Goal: Transaction & Acquisition: Purchase product/service

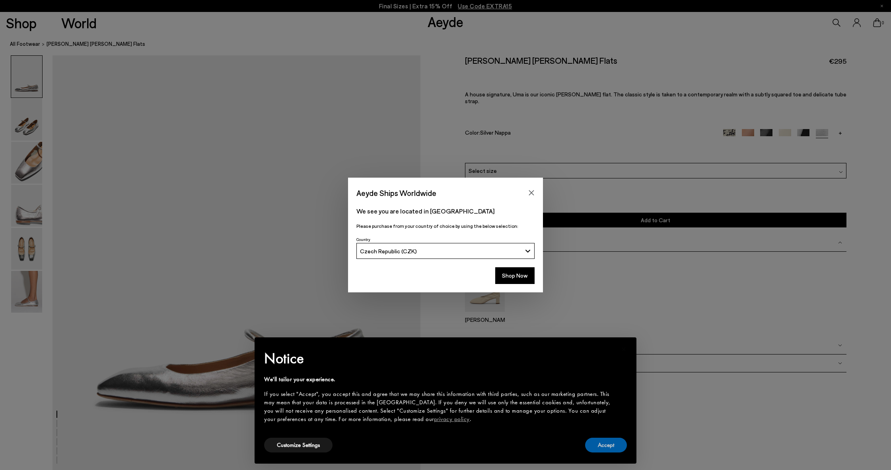
click at [610, 445] on button "Accept" at bounding box center [606, 444] width 42 height 15
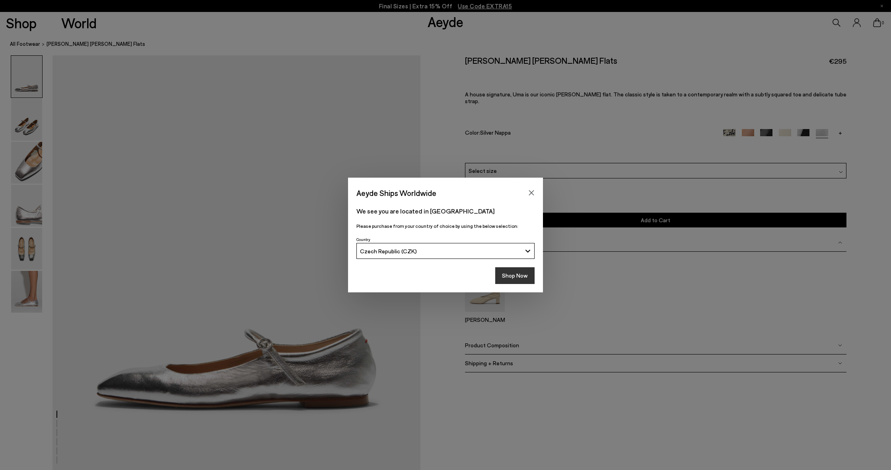
scroll to position [0, 0]
click at [518, 271] on button "Shop Now" at bounding box center [514, 275] width 39 height 17
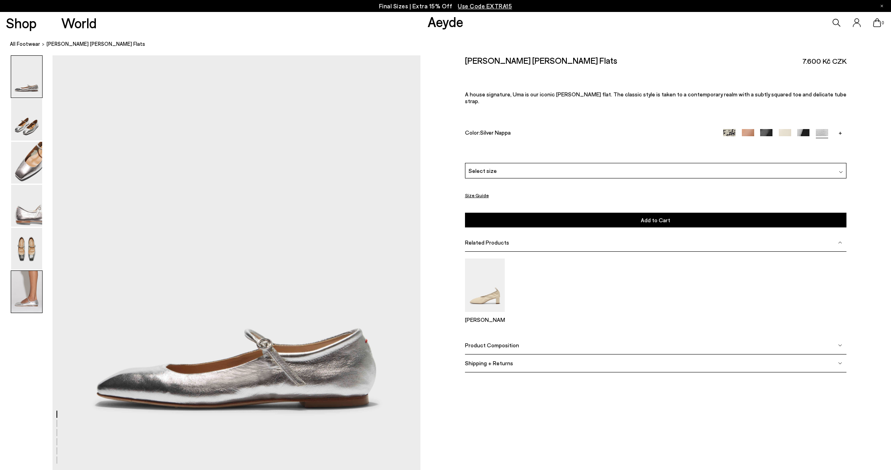
click at [14, 297] on img at bounding box center [26, 292] width 31 height 42
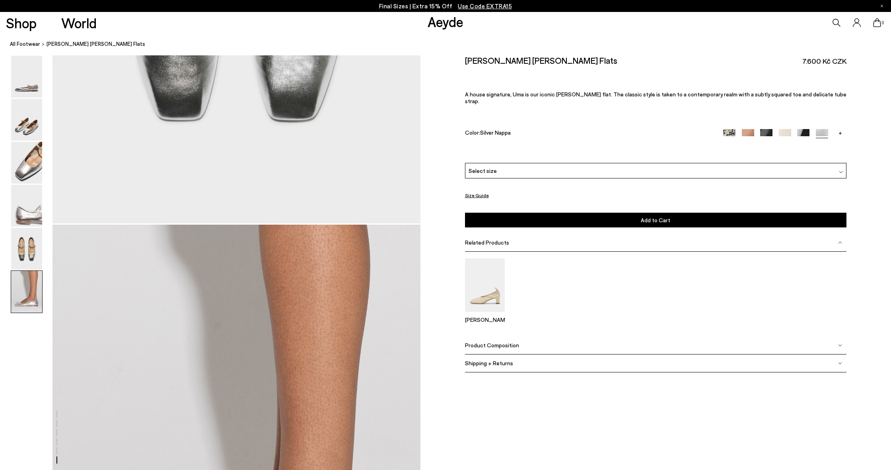
scroll to position [2438, 0]
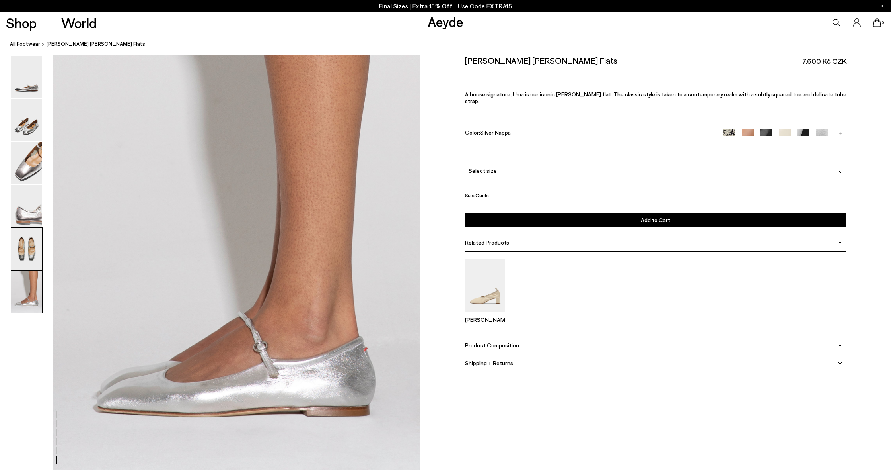
click at [22, 244] on img at bounding box center [26, 249] width 31 height 42
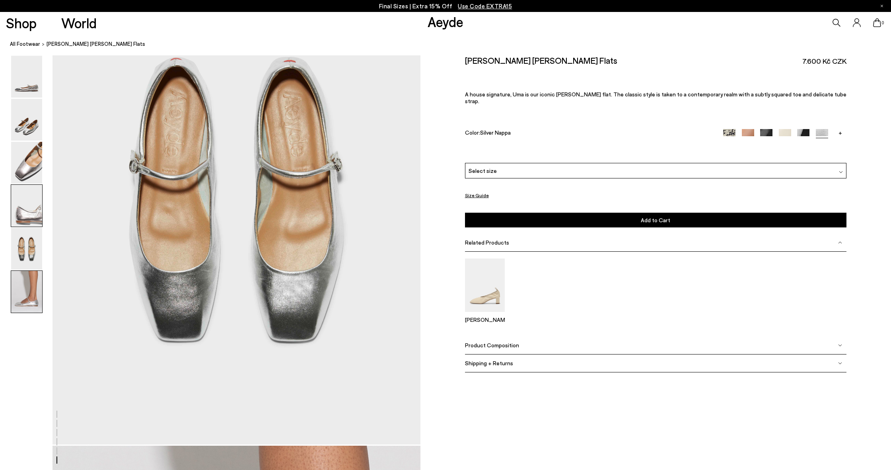
scroll to position [1891, 0]
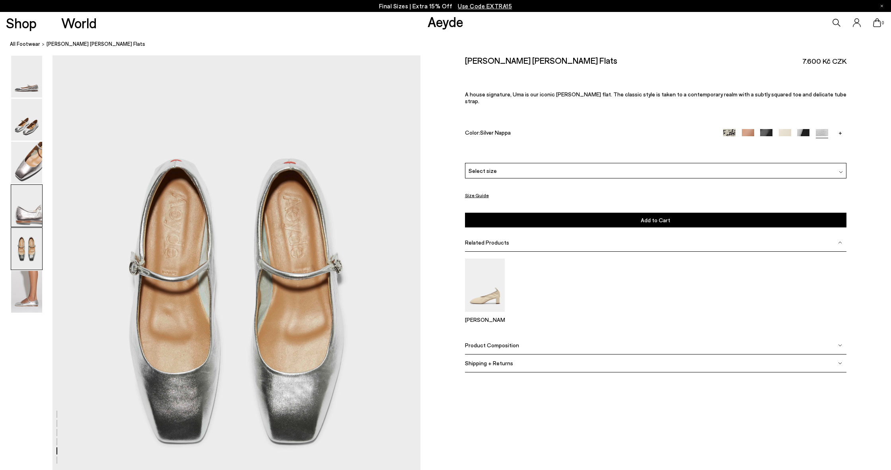
click at [34, 210] on img at bounding box center [26, 206] width 31 height 42
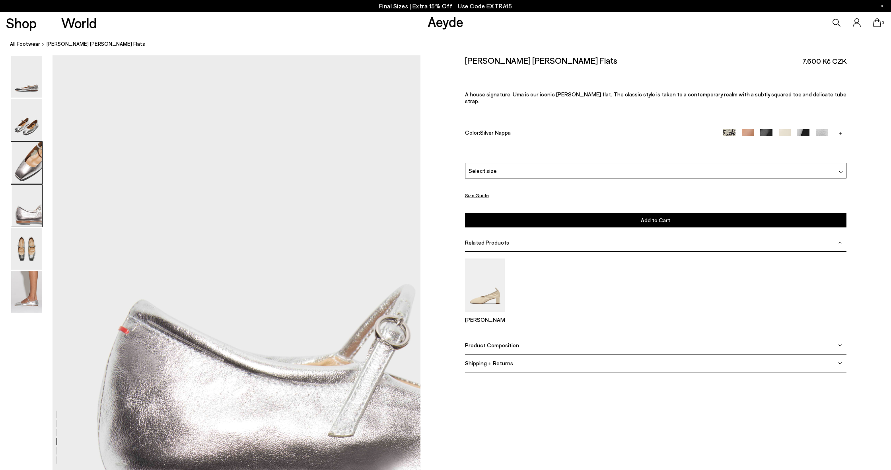
click at [38, 166] on img at bounding box center [26, 163] width 31 height 42
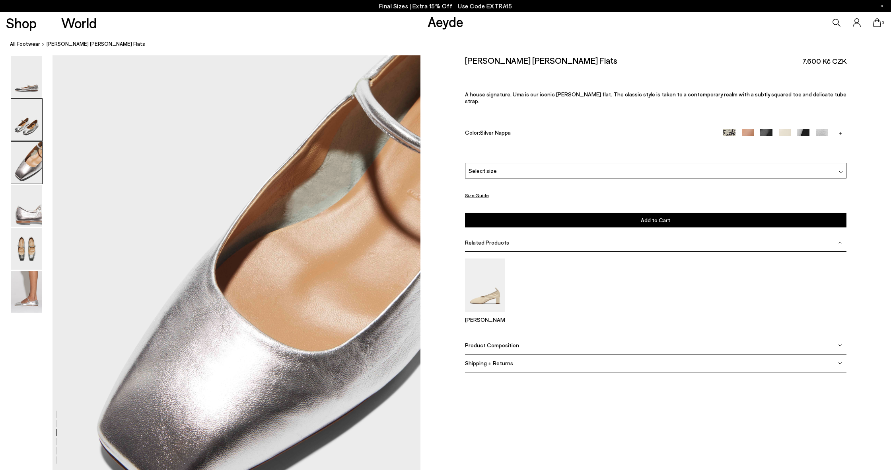
click at [31, 118] on img at bounding box center [26, 120] width 31 height 42
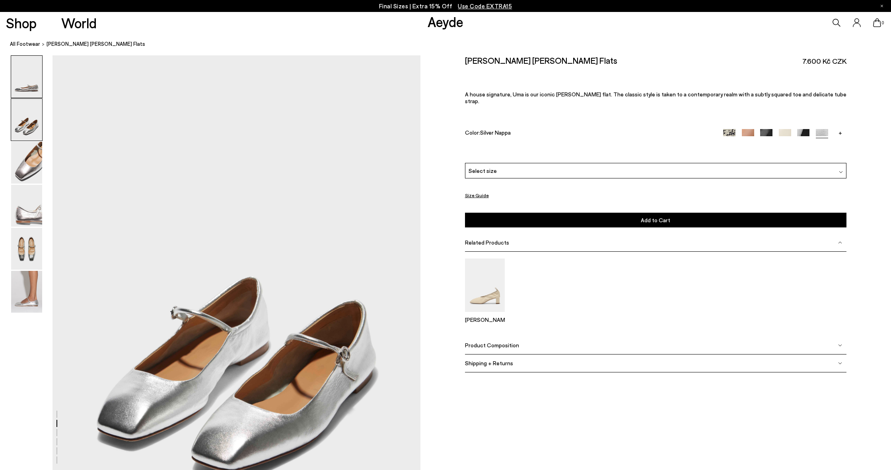
click at [30, 67] on img at bounding box center [26, 77] width 31 height 42
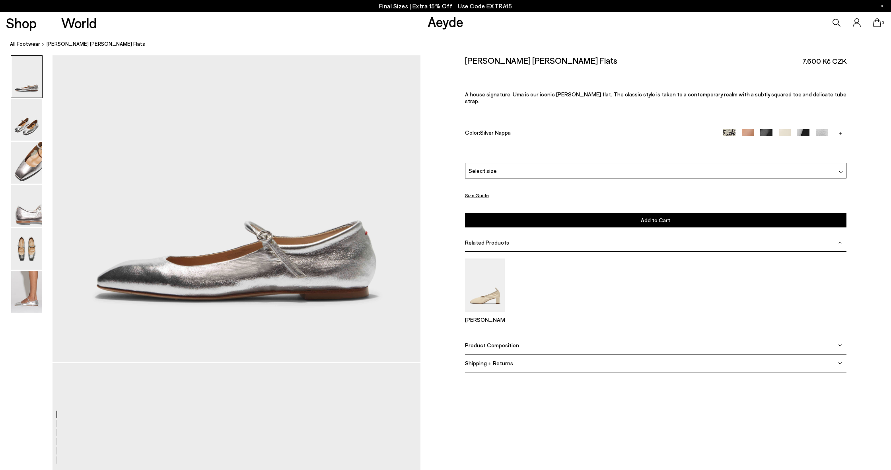
scroll to position [0, 0]
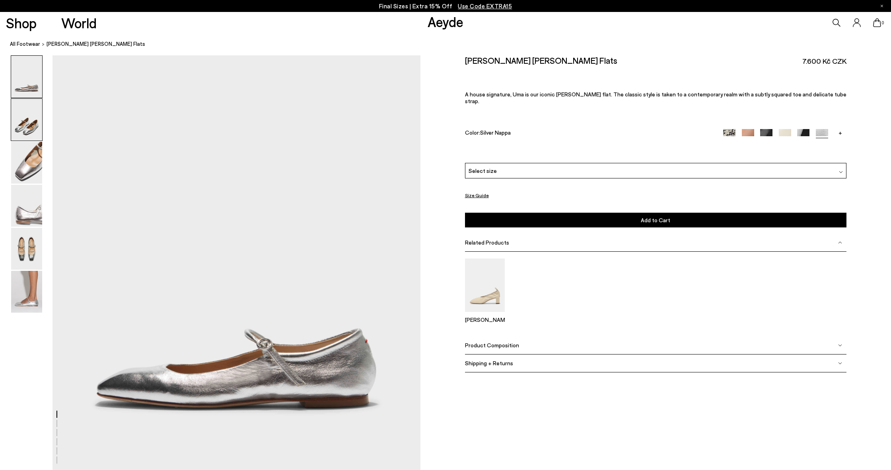
click at [25, 102] on img at bounding box center [26, 120] width 31 height 42
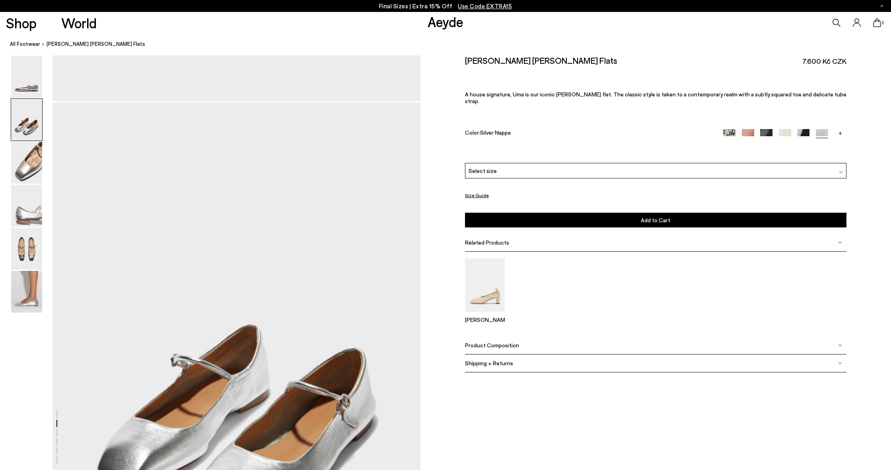
scroll to position [416, 0]
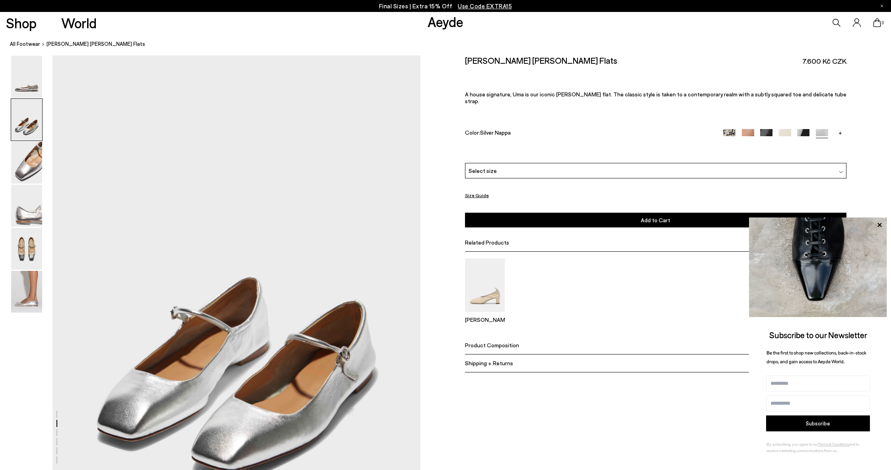
click at [765, 129] on img at bounding box center [767, 135] width 12 height 12
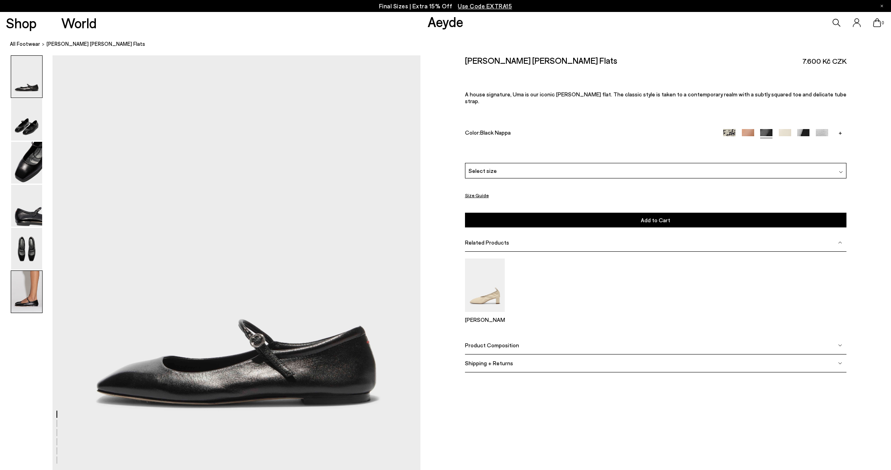
click at [35, 290] on img at bounding box center [26, 292] width 31 height 42
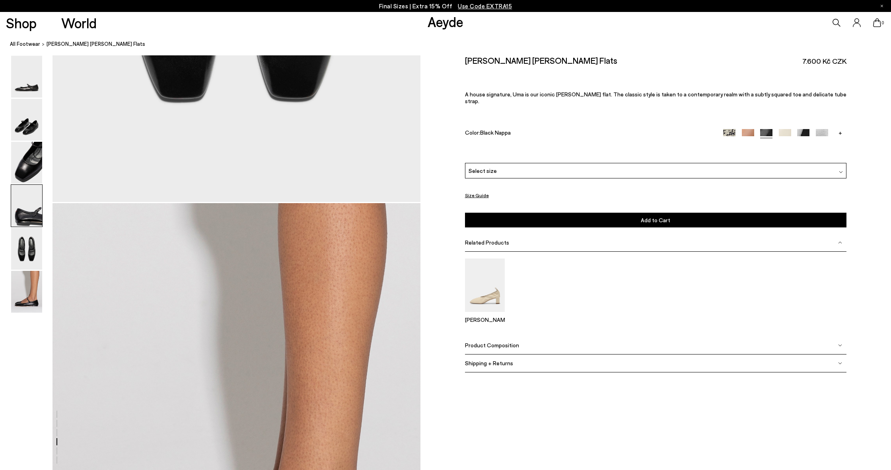
scroll to position [2438, 0]
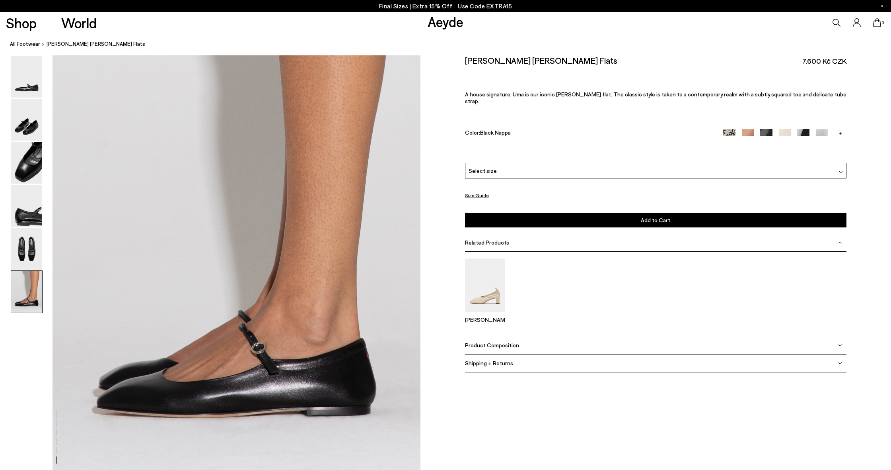
click at [841, 129] on link "+" at bounding box center [841, 132] width 12 height 7
click at [841, 129] on img at bounding box center [841, 135] width 12 height 12
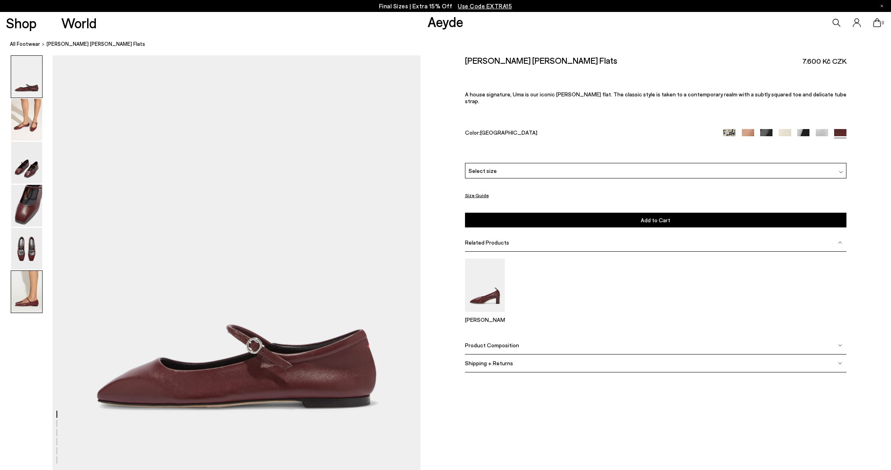
click at [30, 288] on img at bounding box center [26, 292] width 31 height 42
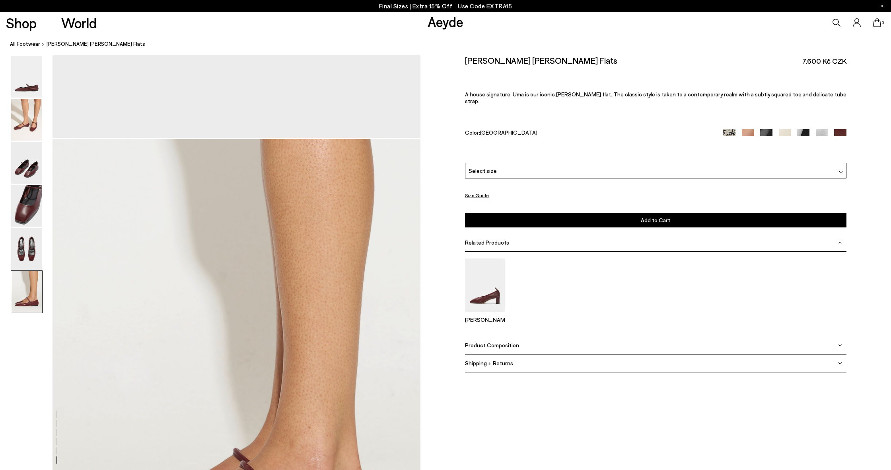
scroll to position [2438, 0]
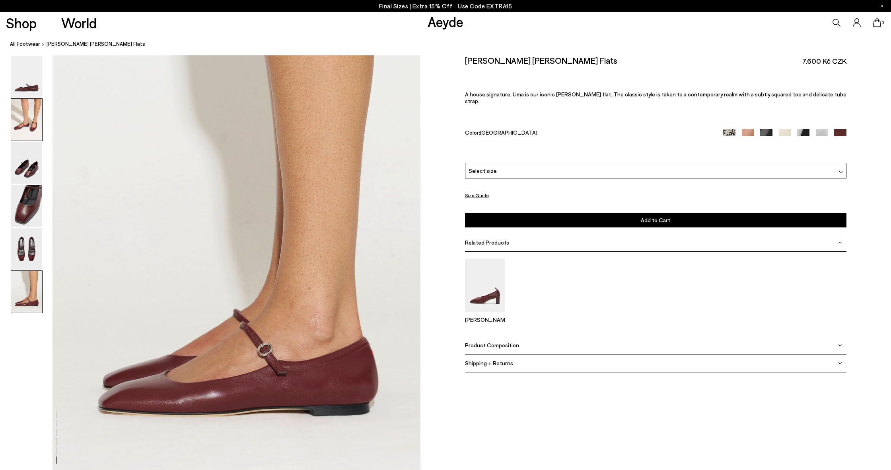
click at [29, 127] on img at bounding box center [26, 120] width 31 height 42
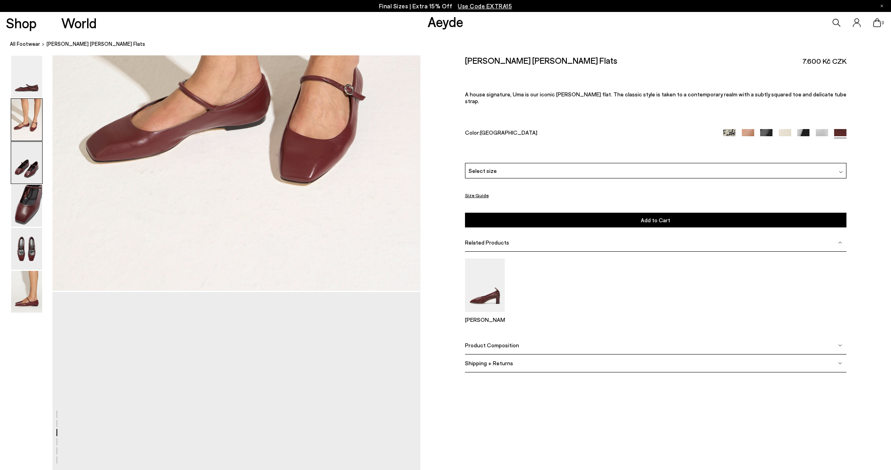
scroll to position [416, 0]
